Goal: Find specific page/section: Find specific page/section

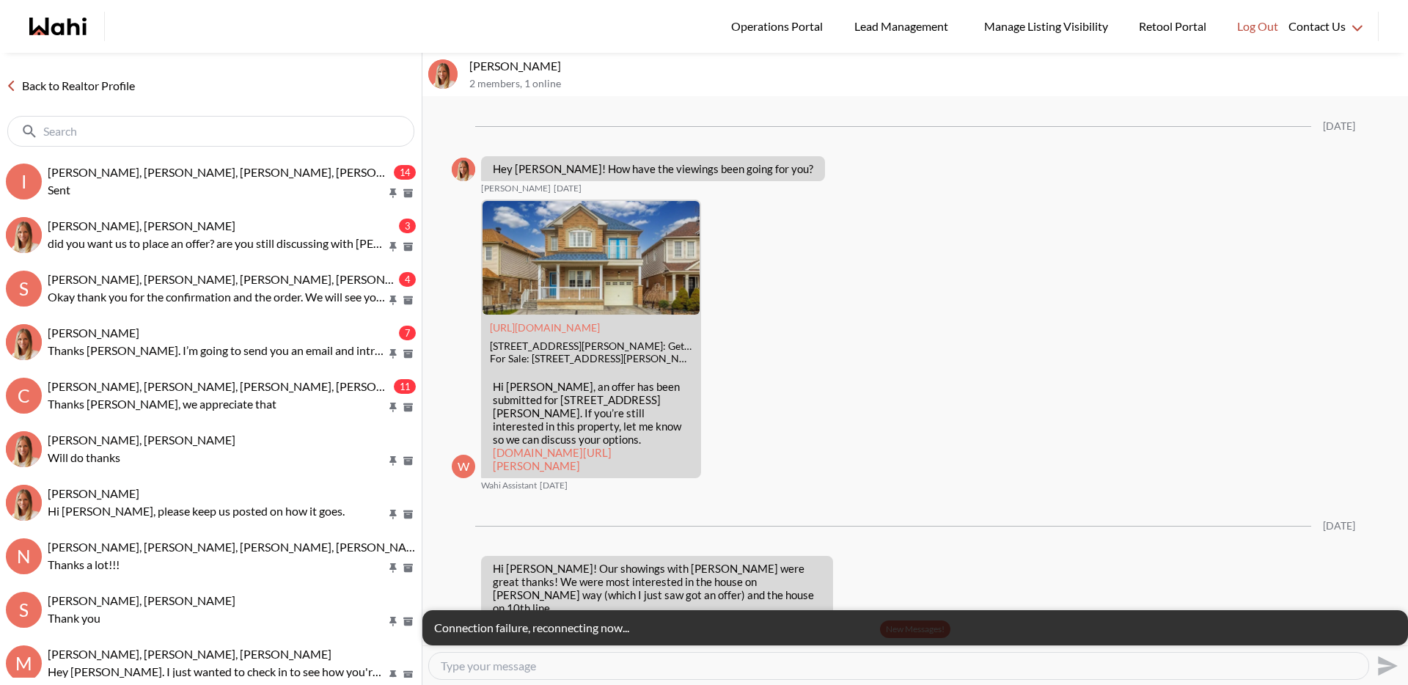
scroll to position [2017, 0]
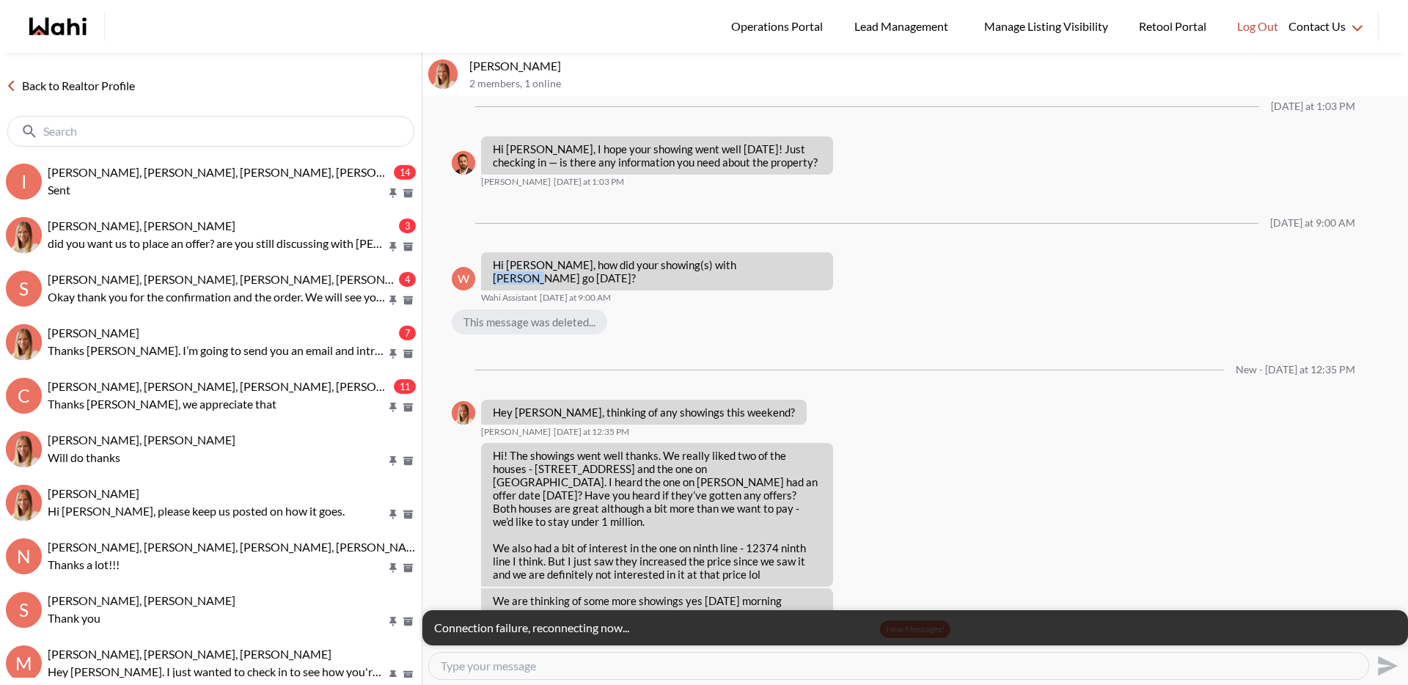
click at [40, 85] on link "Back to Realtor Profile" at bounding box center [70, 85] width 141 height 19
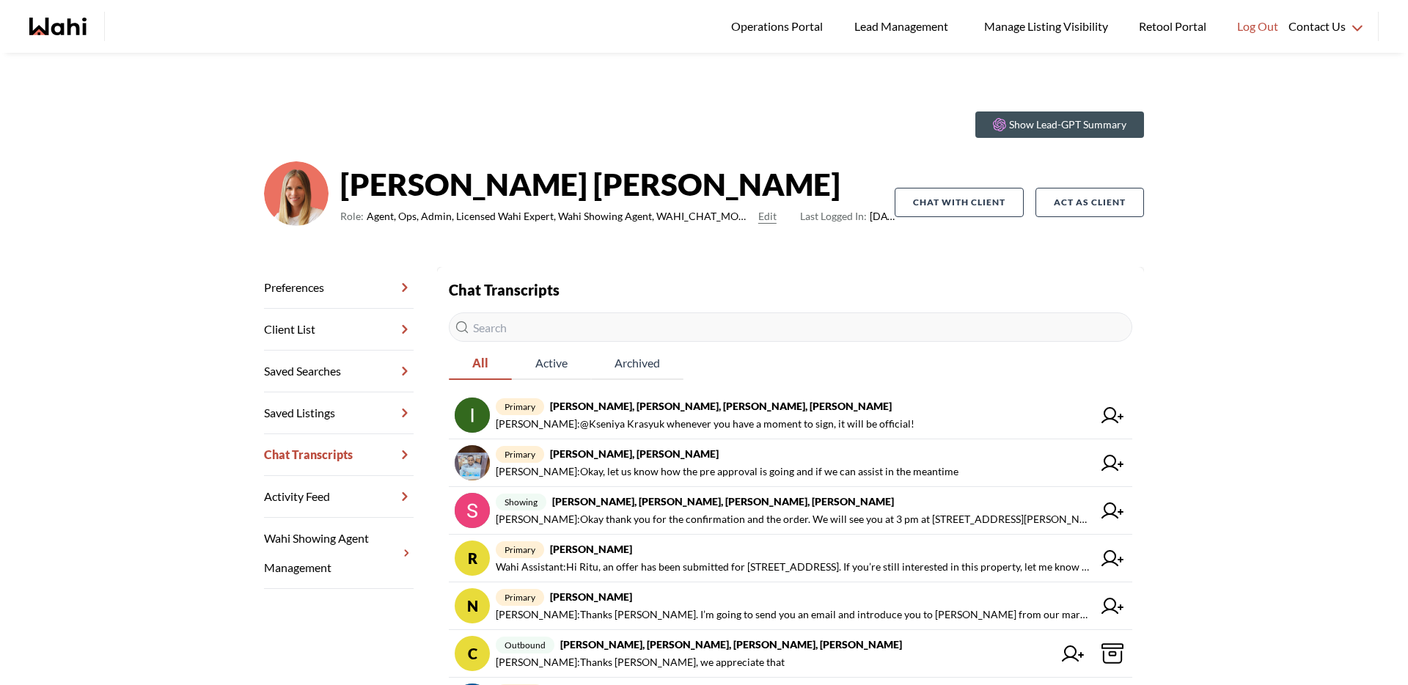
scroll to position [24, 0]
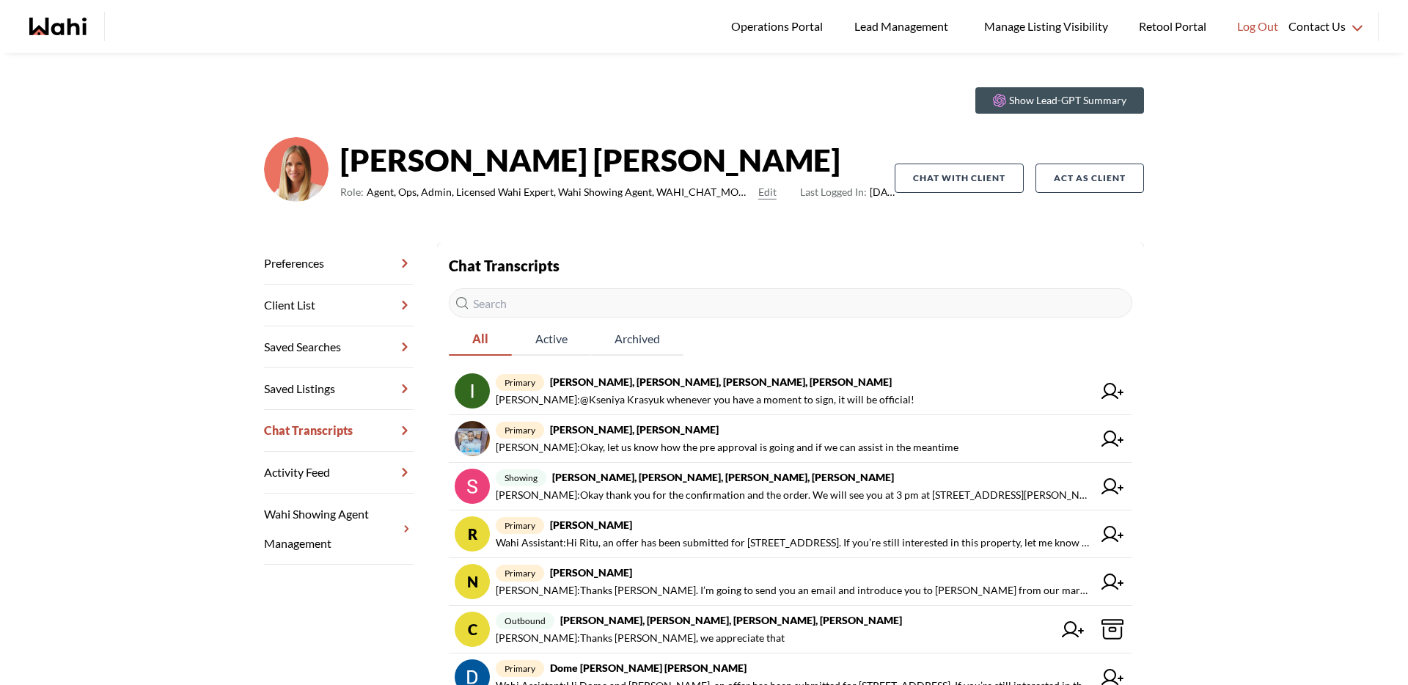
click at [72, 23] on icon "Wahi homepage" at bounding box center [68, 27] width 35 height 18
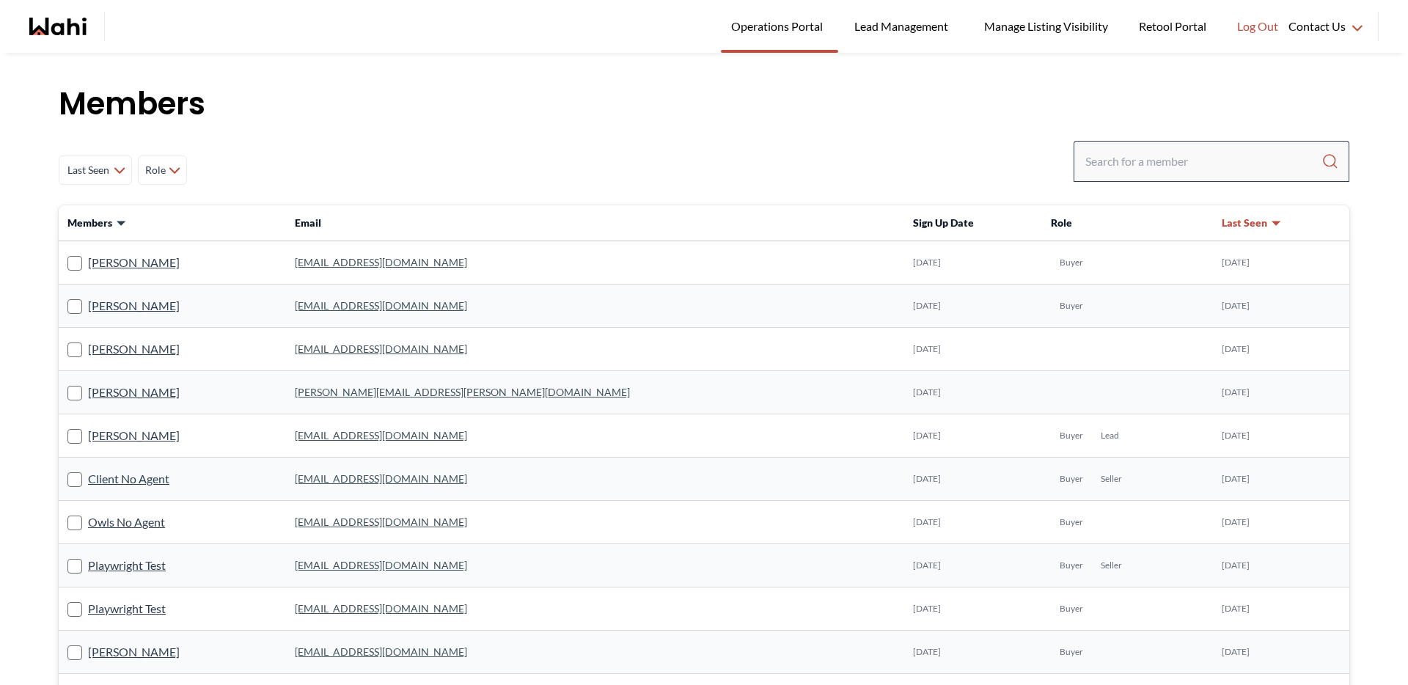
click at [1081, 161] on div at bounding box center [1211, 161] width 276 height 41
click at [1085, 161] on input "Search input" at bounding box center [1203, 161] width 236 height 26
click at [1120, 151] on input "Search input" at bounding box center [1203, 161] width 236 height 26
click at [1117, 154] on input "ara" at bounding box center [1203, 161] width 236 height 26
type input "a"
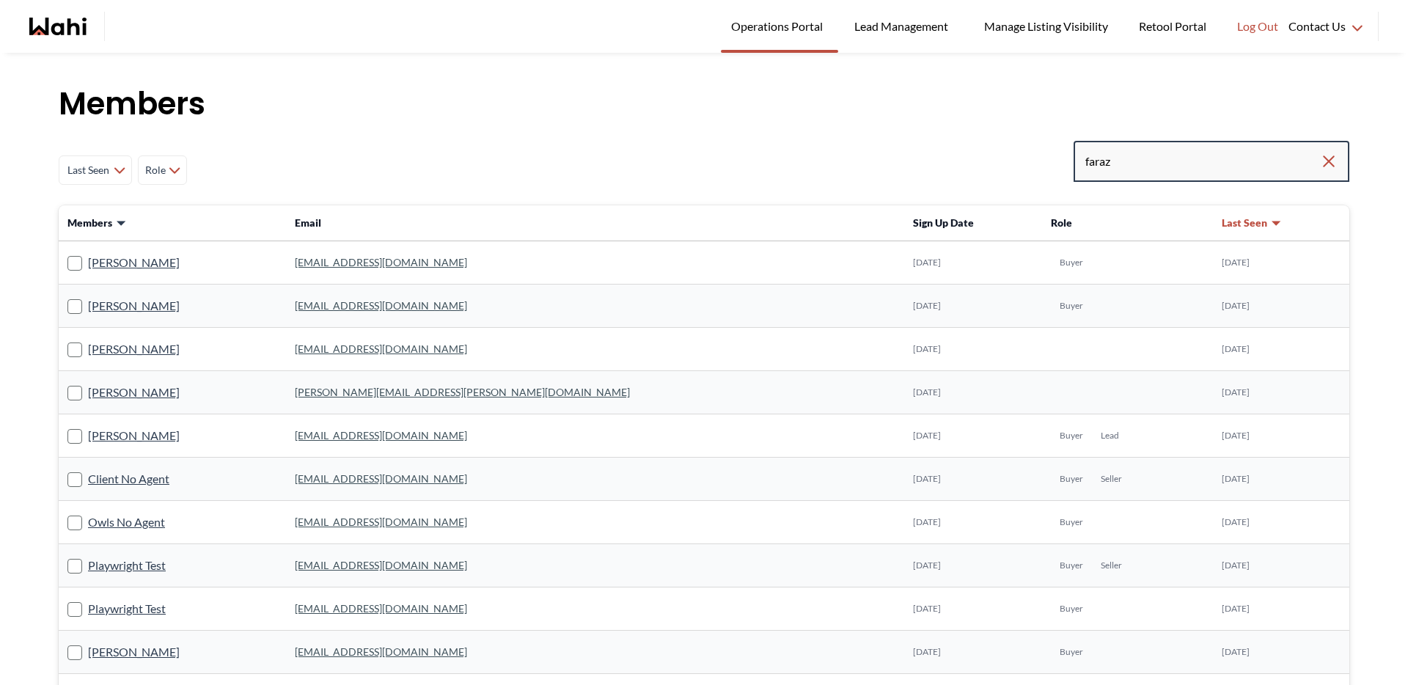
type input "faraz"
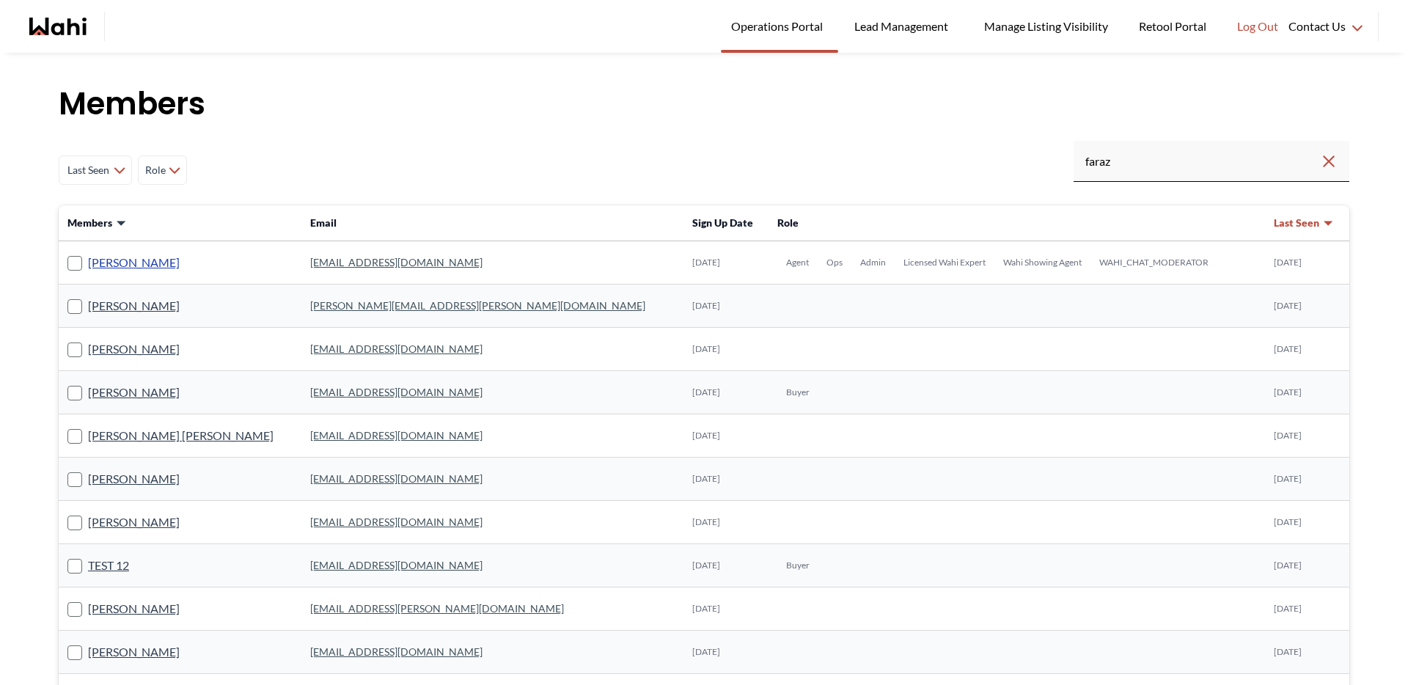
click at [122, 265] on link "Faraz Azam" at bounding box center [134, 262] width 92 height 19
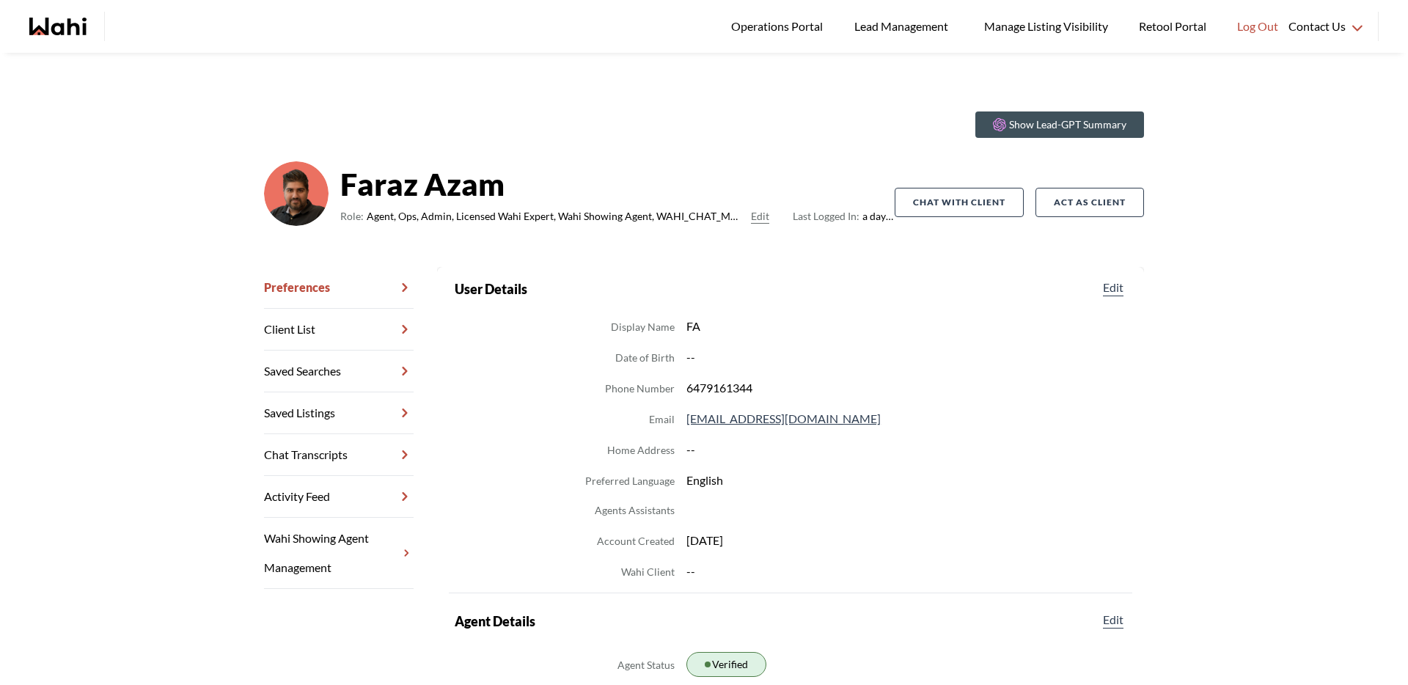
click at [337, 446] on link "Chat Transcripts" at bounding box center [339, 455] width 150 height 42
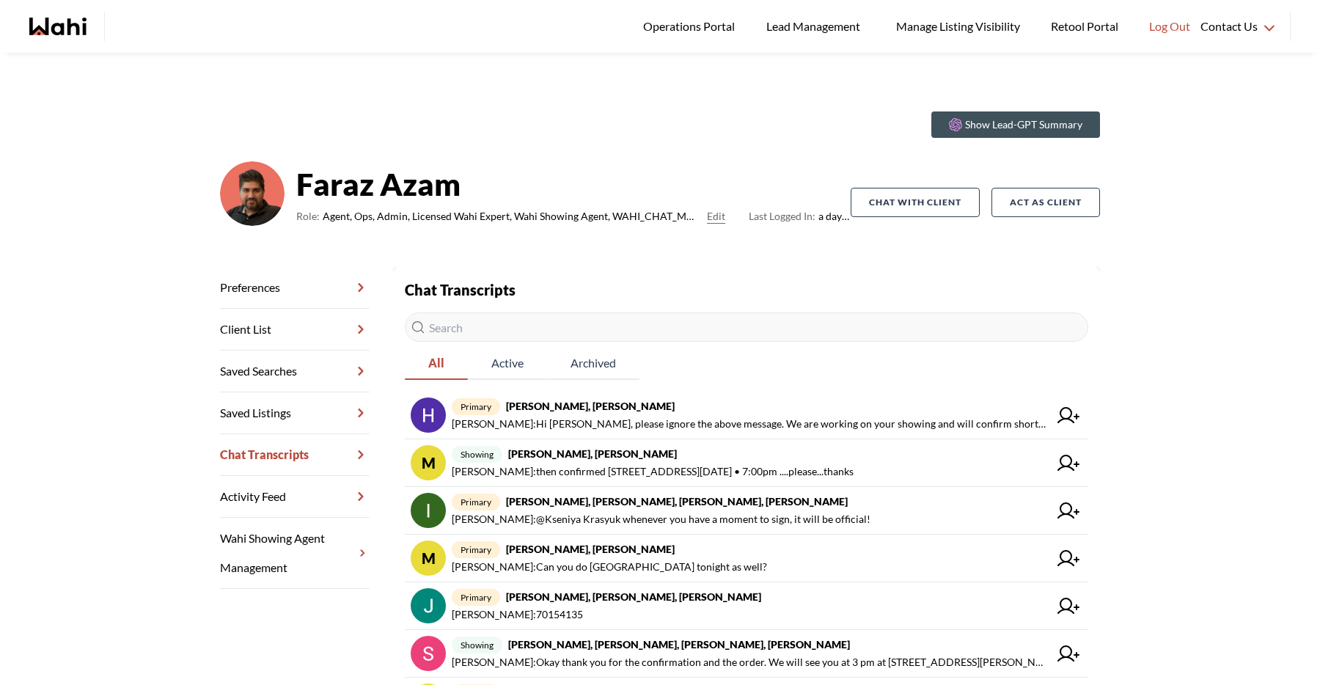
click at [1184, 116] on div "Show Lead-GPT Summary Faraz Azam Role: Agent, Ops, Admin, Licensed Wahi Expert,…" at bounding box center [660, 516] width 1320 height 927
